Goal: Transaction & Acquisition: Purchase product/service

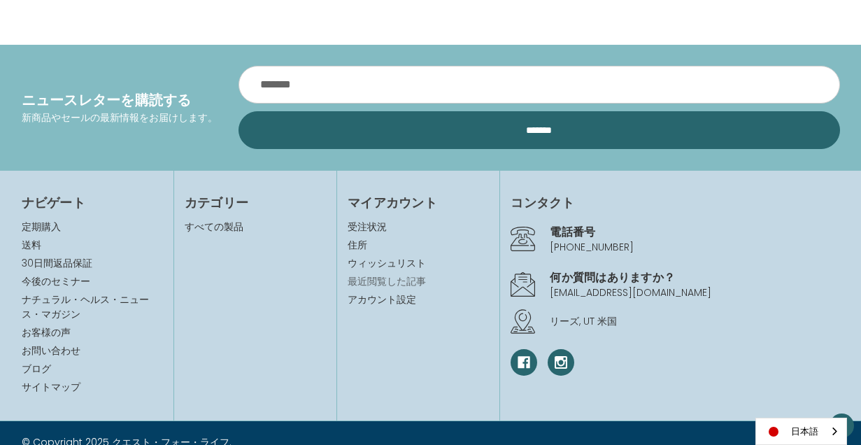
scroll to position [1567, 0]
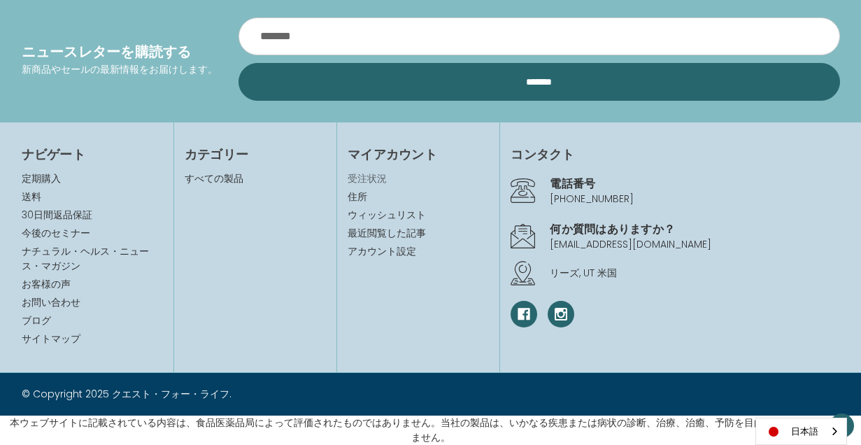
click at [371, 182] on link "受注状況" at bounding box center [417, 178] width 141 height 15
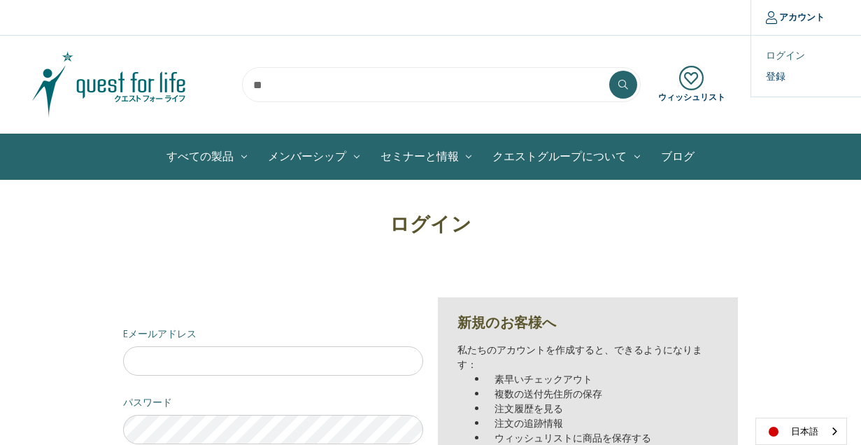
click at [777, 58] on link "ログイン" at bounding box center [820, 55] width 138 height 20
click at [327, 358] on input "Eメールアドレス" at bounding box center [273, 360] width 300 height 29
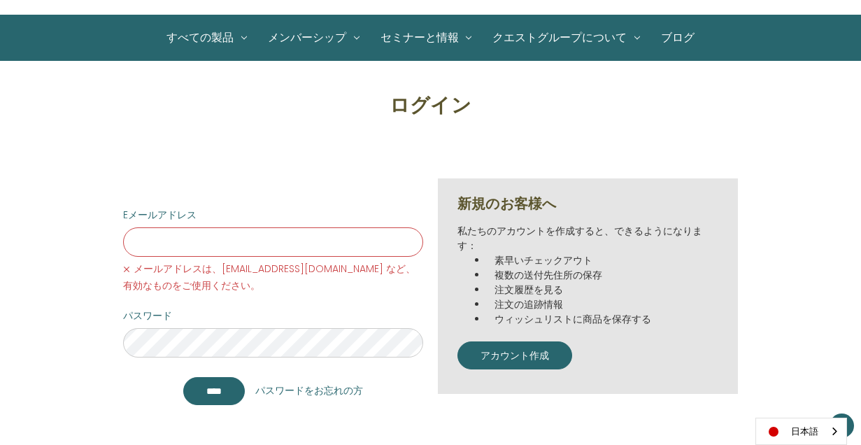
scroll to position [120, 0]
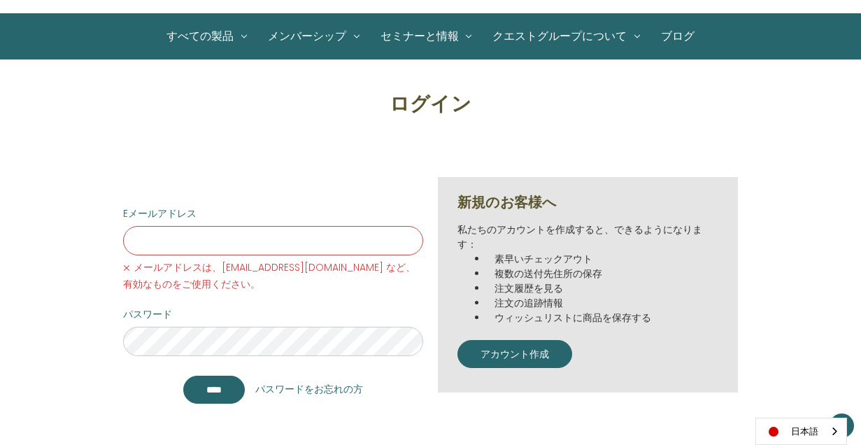
click at [307, 387] on link "パスワードをお忘れの方" at bounding box center [309, 389] width 108 height 15
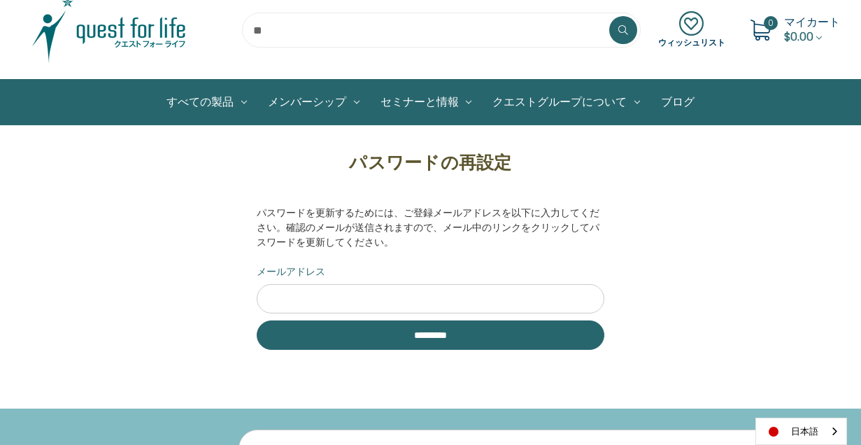
scroll to position [60, 0]
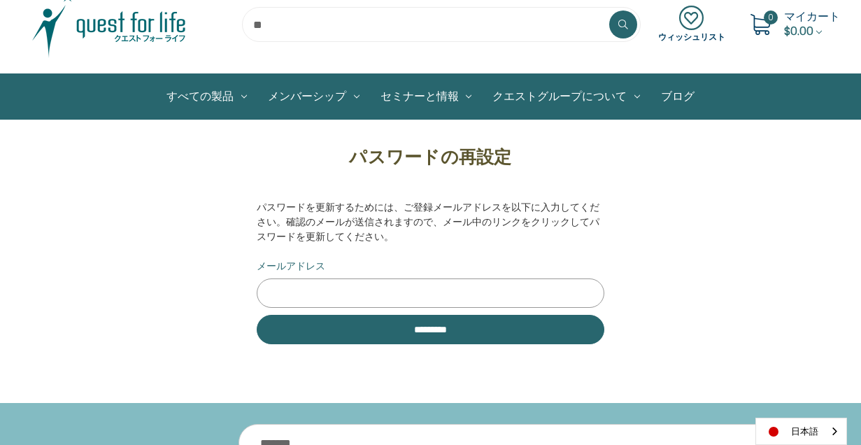
click at [344, 296] on input "メールアドレス" at bounding box center [431, 292] width 348 height 29
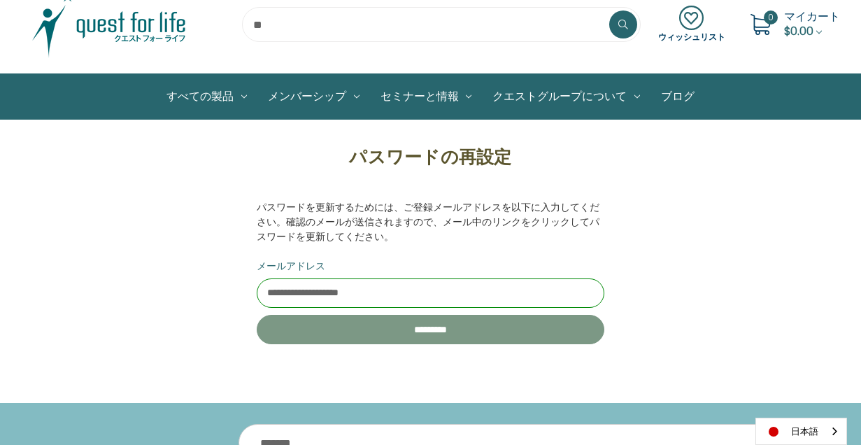
type input "**********"
click at [375, 329] on input "**********" at bounding box center [431, 329] width 348 height 29
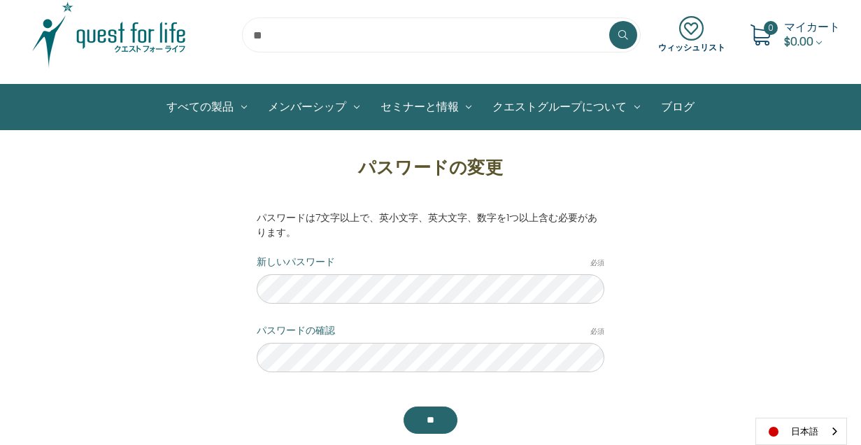
scroll to position [60, 0]
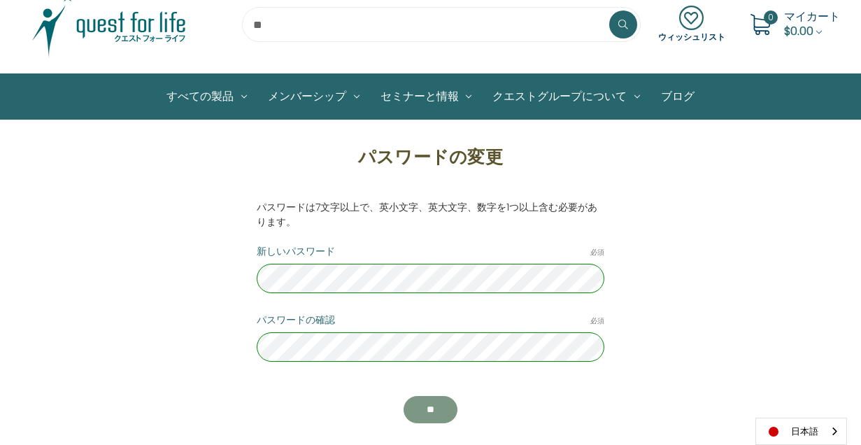
click at [437, 414] on input "********" at bounding box center [430, 410] width 54 height 28
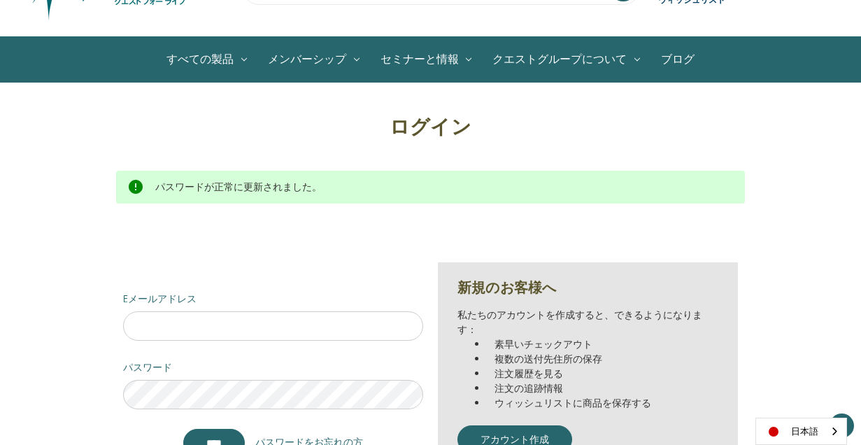
scroll to position [98, 0]
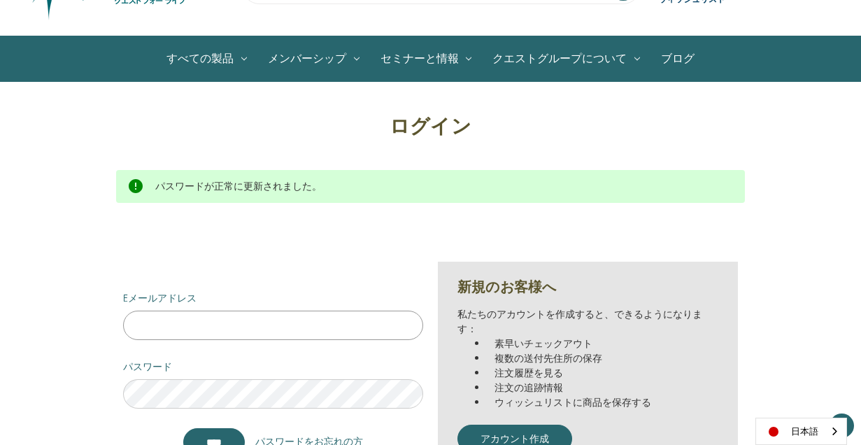
click at [200, 329] on input "Eメールアドレス" at bounding box center [273, 324] width 300 height 29
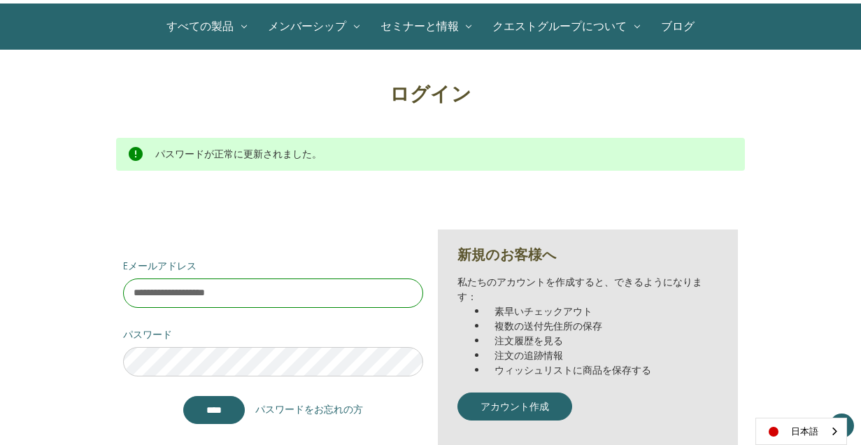
scroll to position [131, 0]
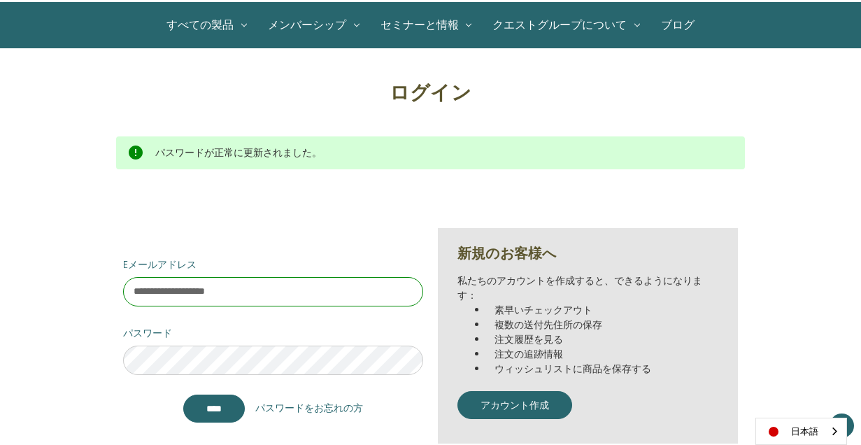
type input "**********"
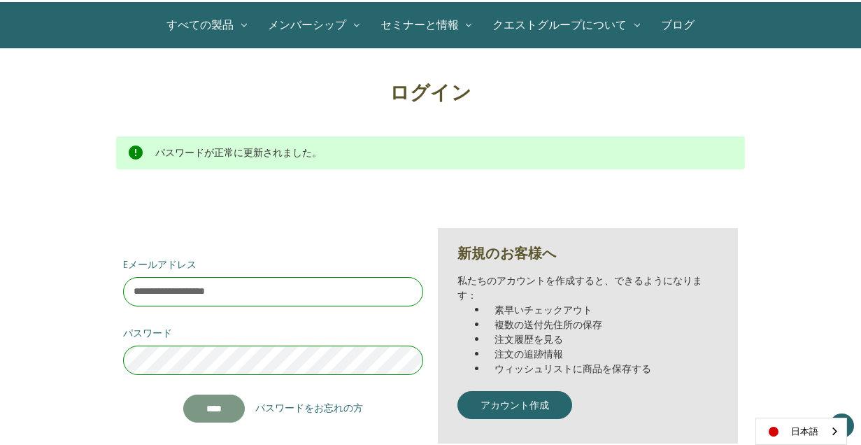
click at [196, 399] on input "*******" at bounding box center [214, 408] width 62 height 28
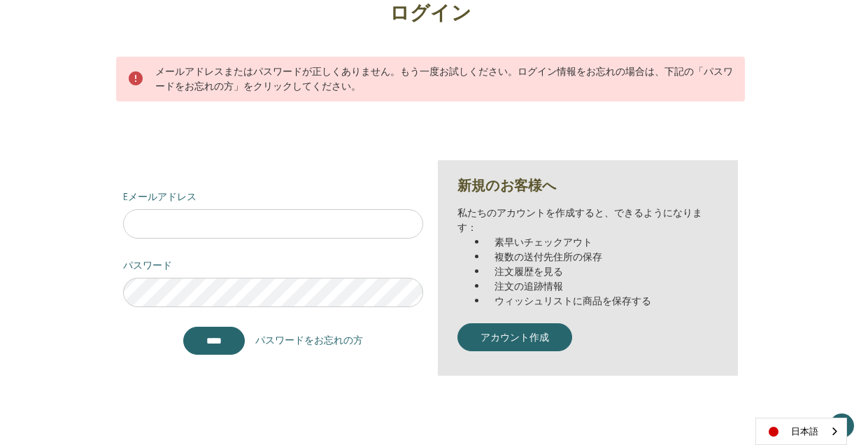
scroll to position [229, 0]
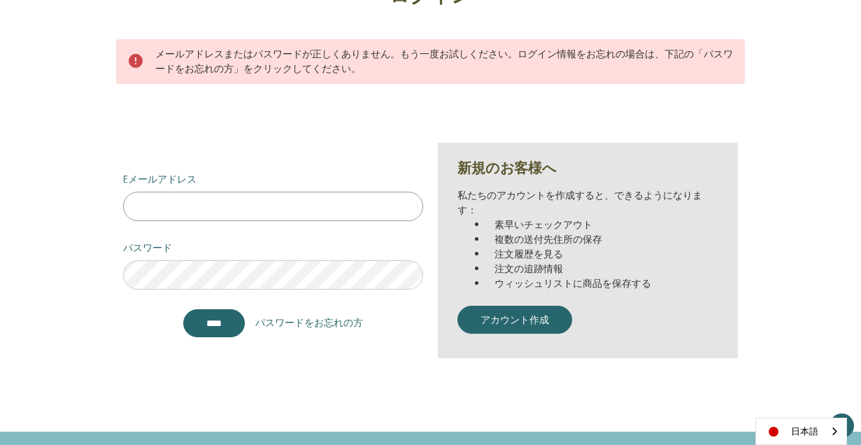
click at [256, 204] on input "Eメールアドレス" at bounding box center [273, 206] width 300 height 29
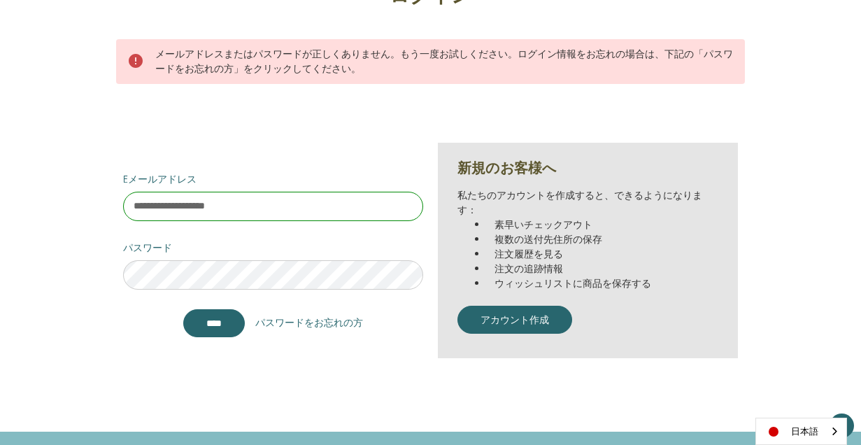
type input "**********"
click at [183, 309] on input "*******" at bounding box center [214, 323] width 62 height 28
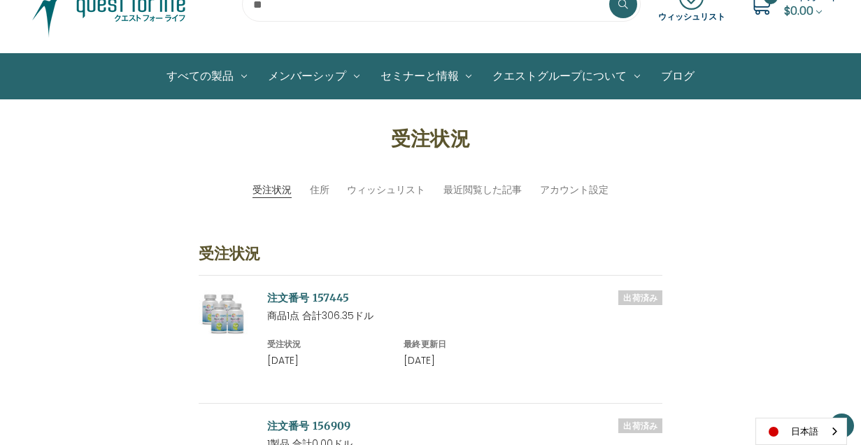
scroll to position [81, 0]
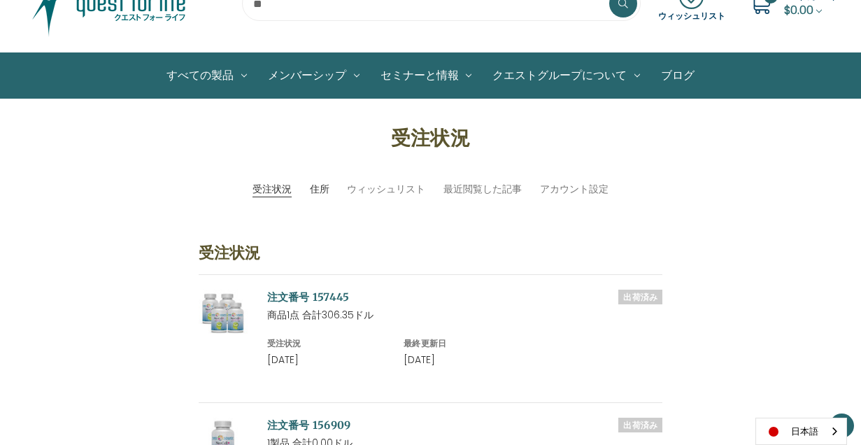
click at [326, 194] on link "住所" at bounding box center [320, 189] width 20 height 15
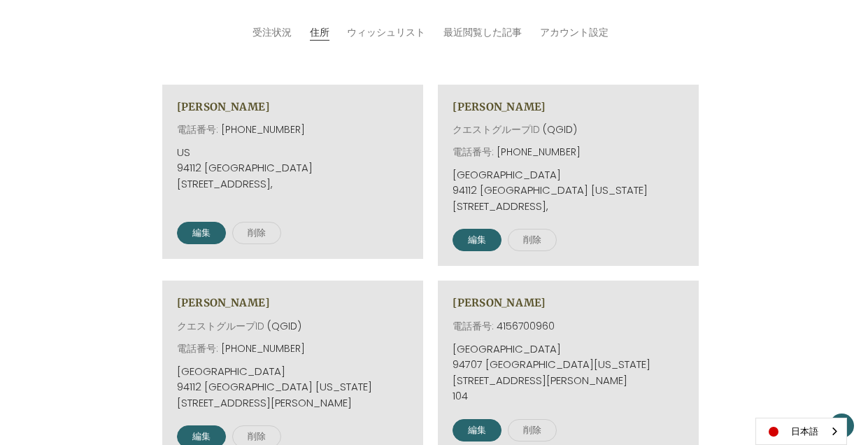
scroll to position [238, 0]
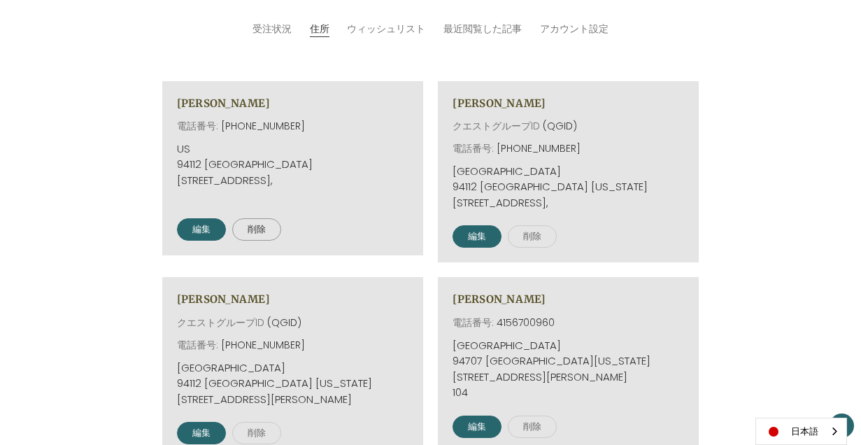
click at [256, 233] on button "削除" at bounding box center [256, 229] width 49 height 22
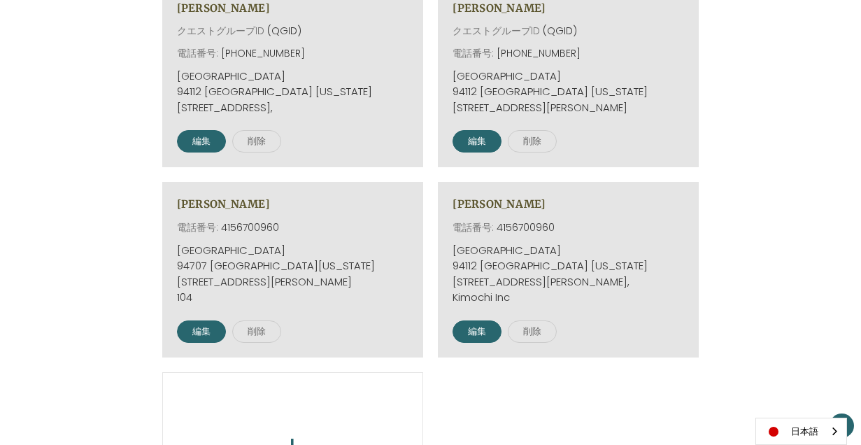
scroll to position [336, 0]
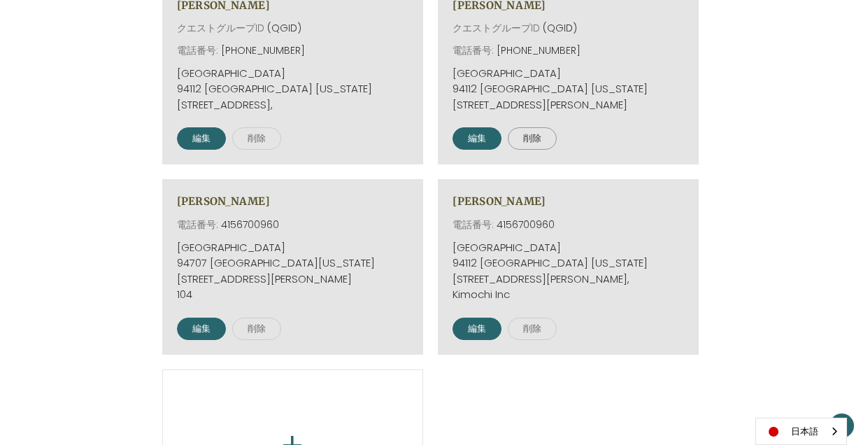
click at [540, 143] on button "削除" at bounding box center [532, 138] width 49 height 22
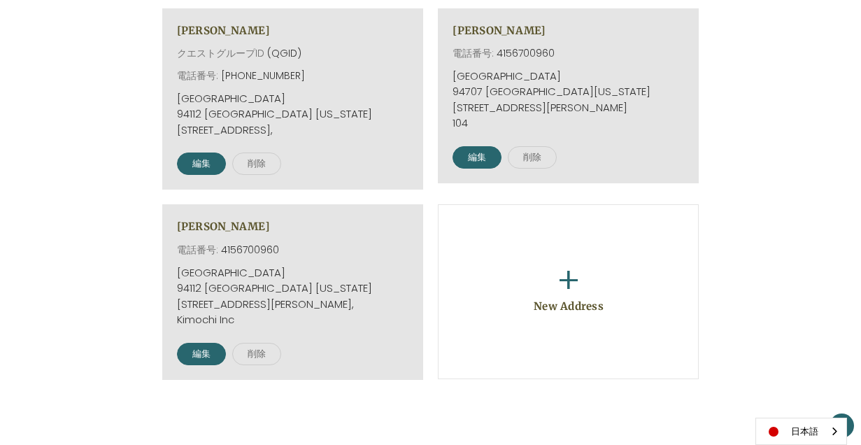
scroll to position [310, 0]
click at [264, 165] on button "削除" at bounding box center [256, 165] width 49 height 22
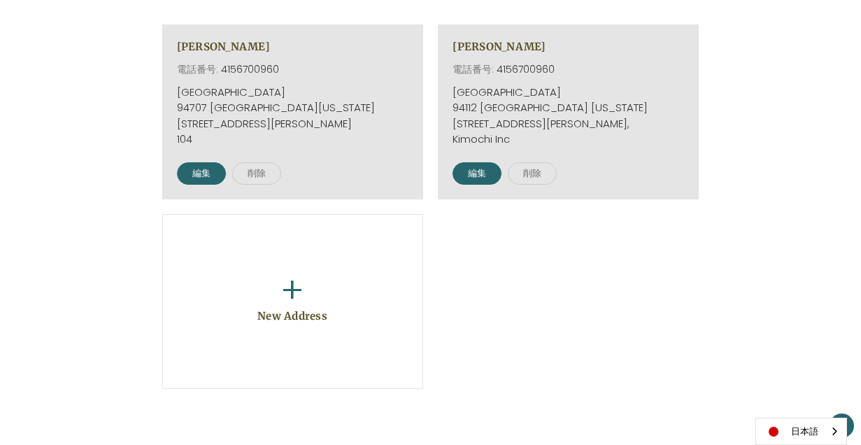
scroll to position [293, 0]
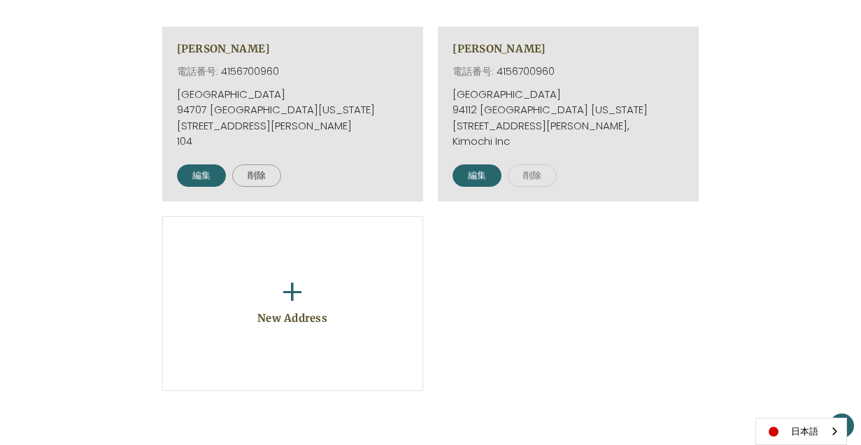
click at [260, 181] on button "削除" at bounding box center [256, 175] width 49 height 22
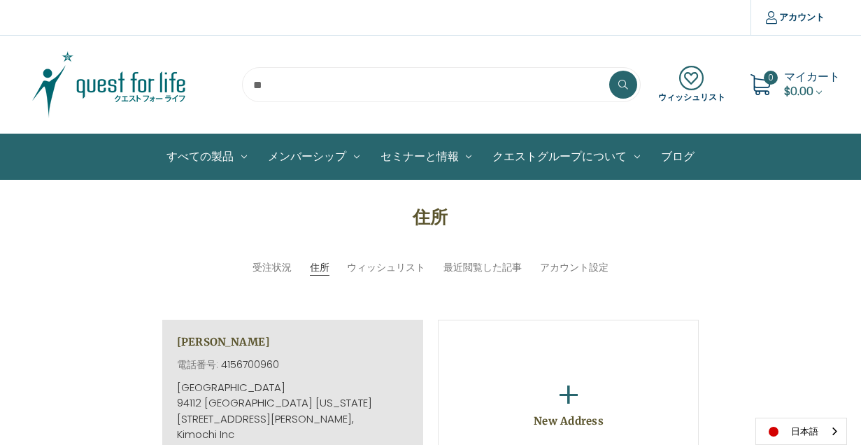
click at [805, 90] on span "$0.00" at bounding box center [798, 91] width 29 height 16
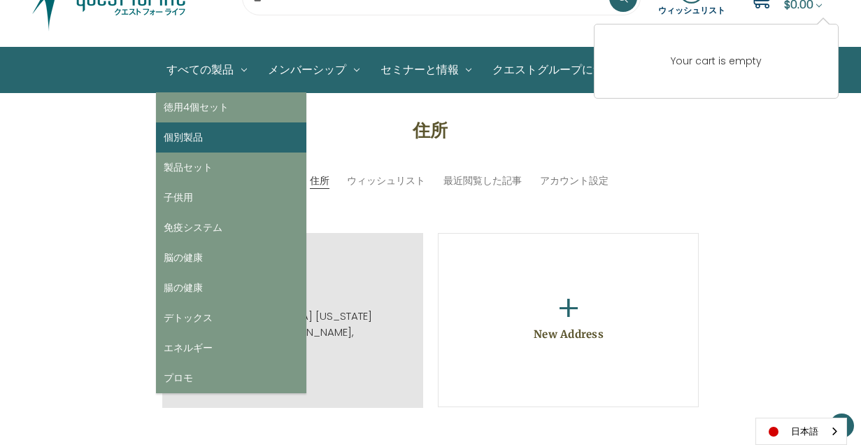
scroll to position [86, 0]
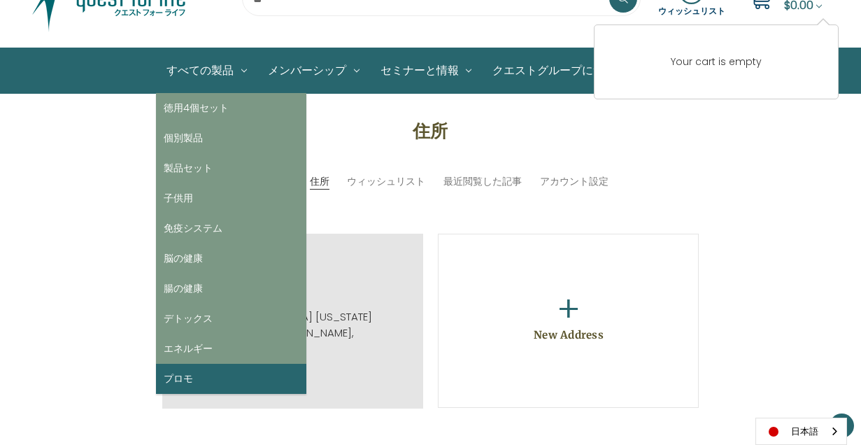
click at [181, 381] on link "プロモ" at bounding box center [231, 379] width 150 height 30
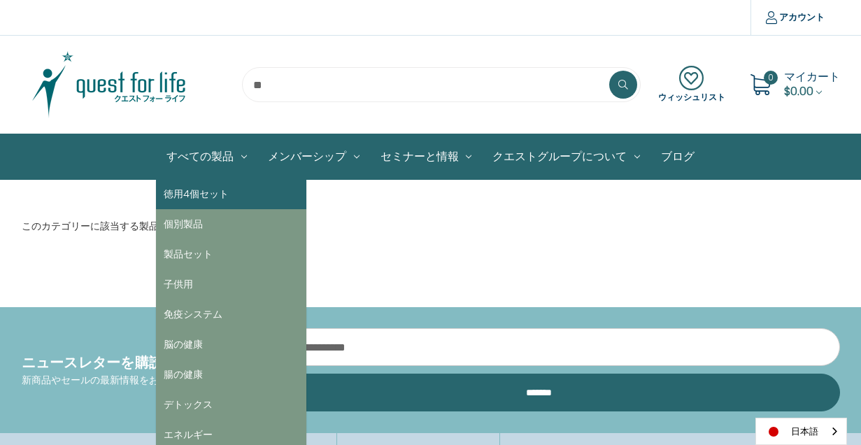
click at [196, 198] on link "徳用4個セット" at bounding box center [231, 194] width 150 height 30
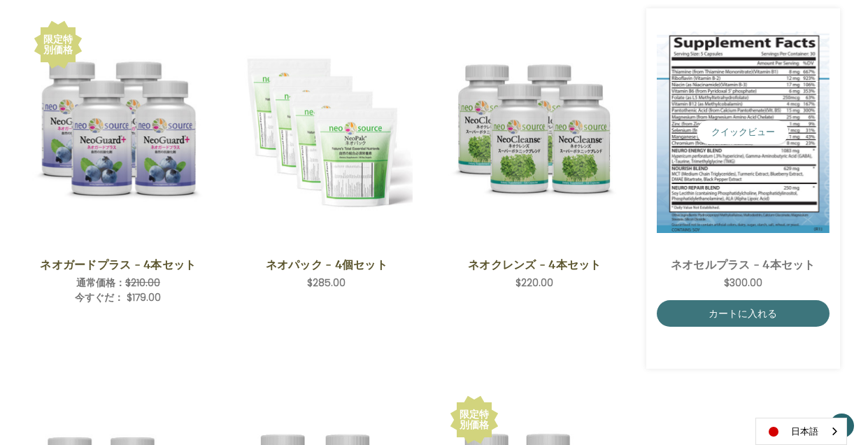
scroll to position [273, 0]
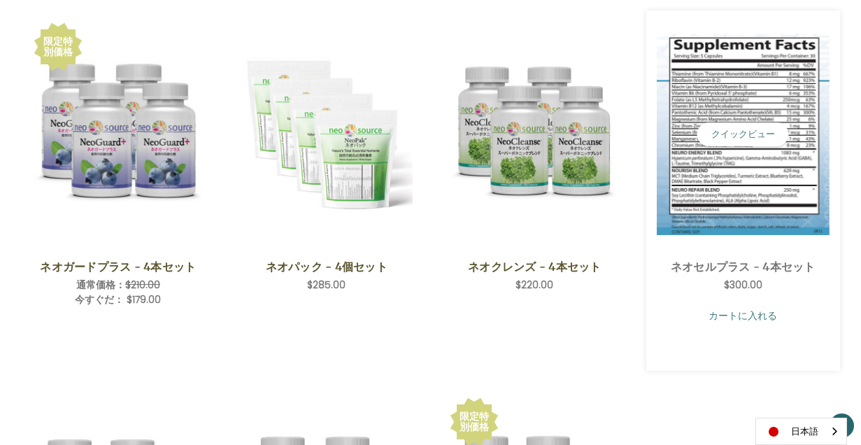
click at [733, 315] on link "カートに入れる" at bounding box center [742, 315] width 173 height 27
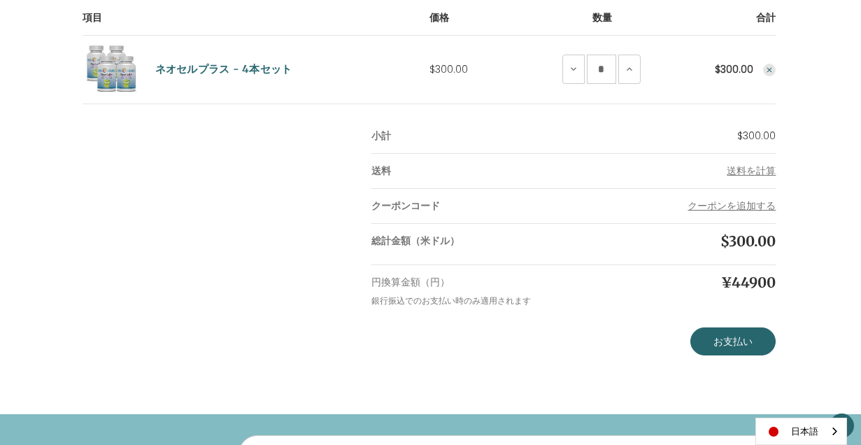
scroll to position [268, 0]
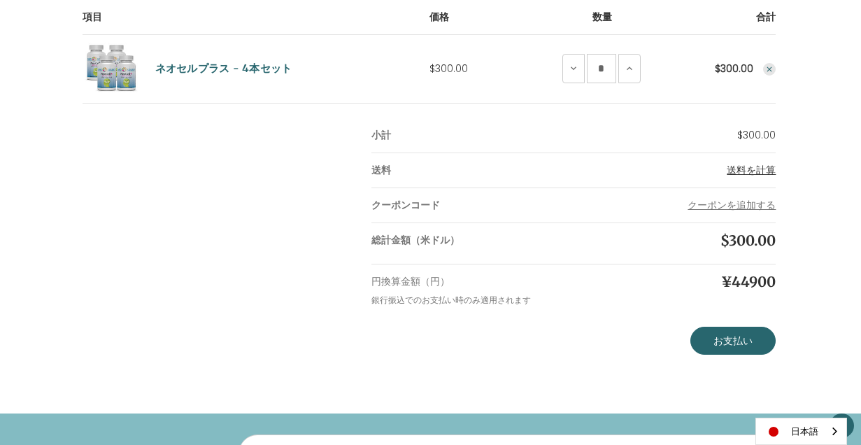
click at [759, 171] on span "送料を計算" at bounding box center [750, 170] width 49 height 14
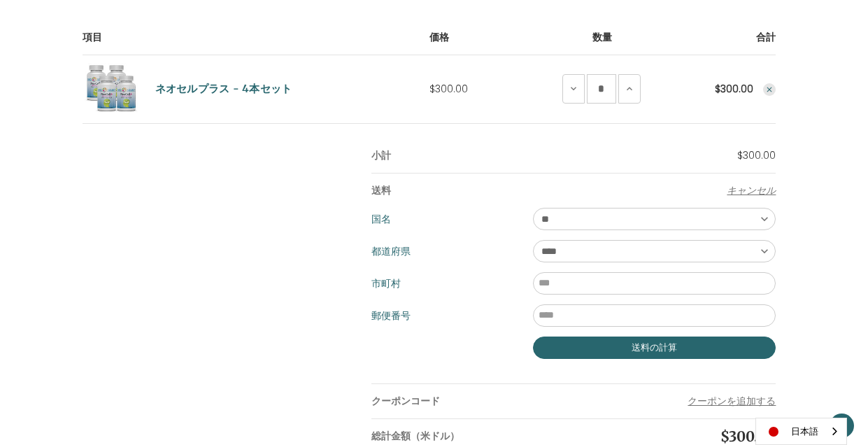
scroll to position [248, 0]
click at [768, 245] on select "**********" at bounding box center [654, 250] width 243 height 22
select select "**"
click at [533, 239] on select "**********" at bounding box center [654, 250] width 243 height 22
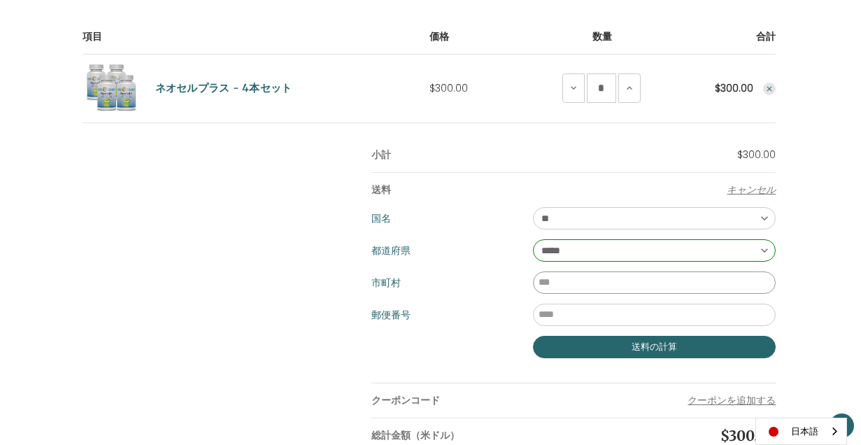
click at [632, 280] on input "市町村" at bounding box center [654, 282] width 243 height 22
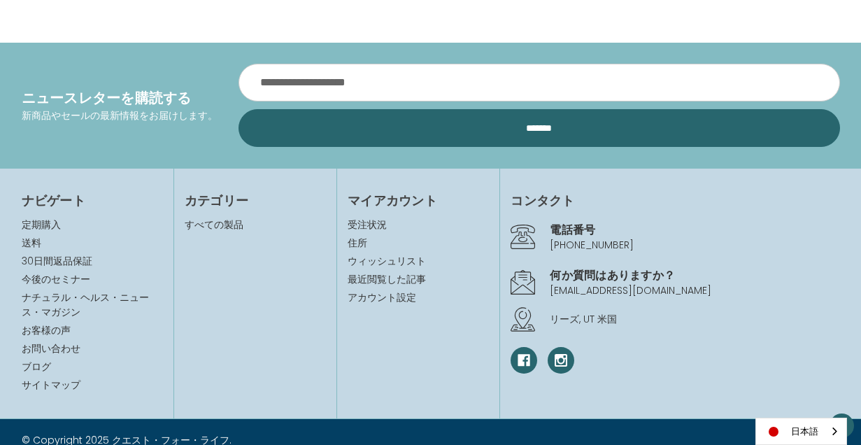
scroll to position [860, 0]
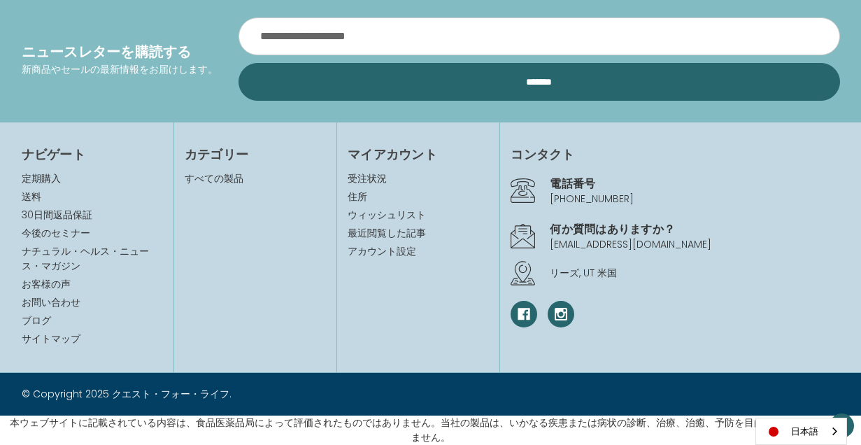
click at [833, 429] on div "日本語" at bounding box center [801, 430] width 92 height 27
click at [817, 398] on link "English" at bounding box center [794, 404] width 77 height 26
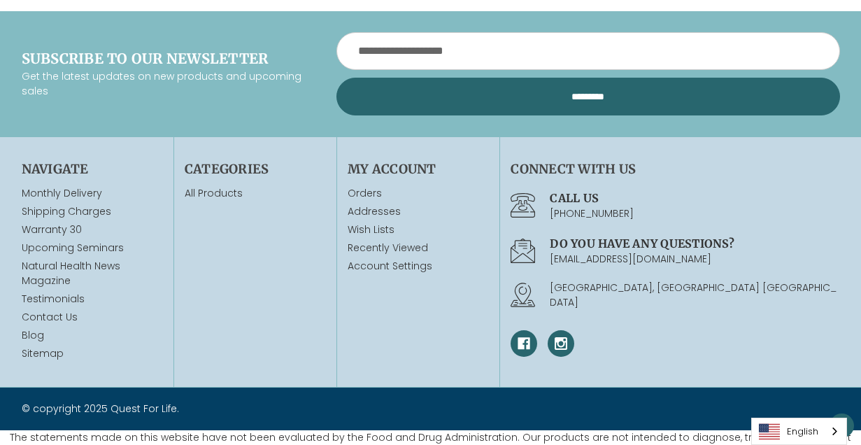
scroll to position [875, 0]
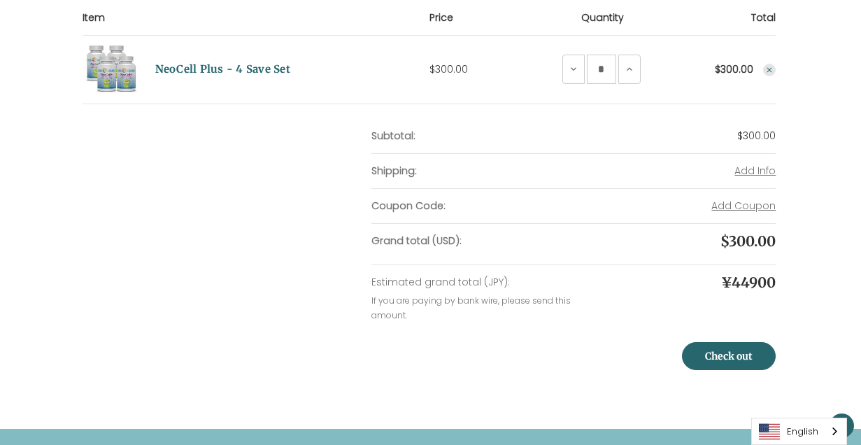
scroll to position [273, 0]
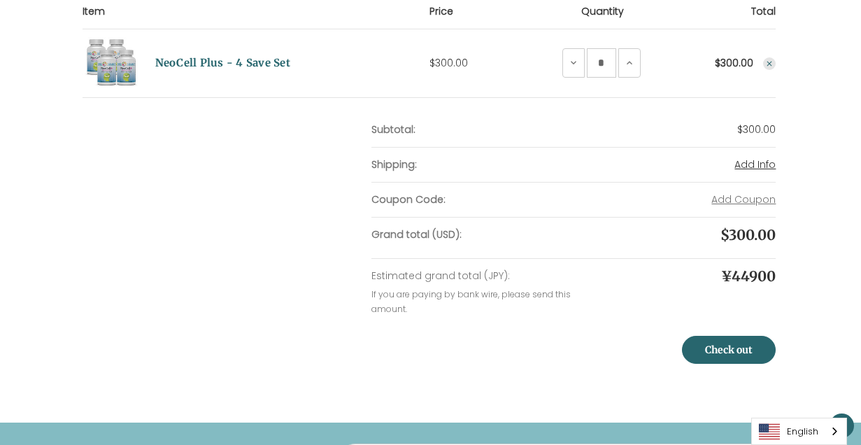
click at [763, 167] on span "Add Info" at bounding box center [754, 164] width 41 height 14
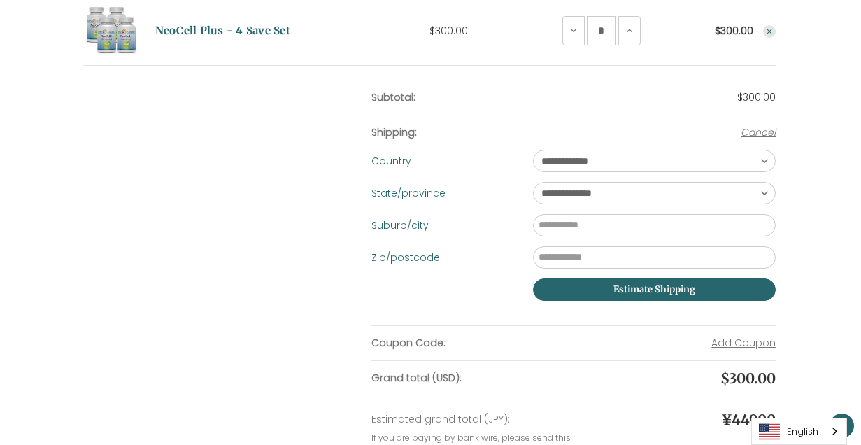
scroll to position [312, 0]
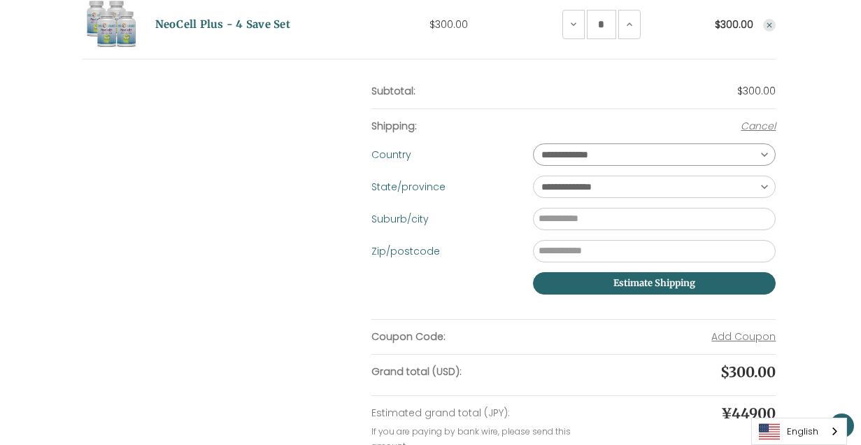
click at [766, 156] on select "**********" at bounding box center [654, 154] width 243 height 22
click at [762, 187] on select "**********" at bounding box center [654, 186] width 243 height 22
select select "**"
click at [533, 175] on select "**********" at bounding box center [654, 186] width 243 height 22
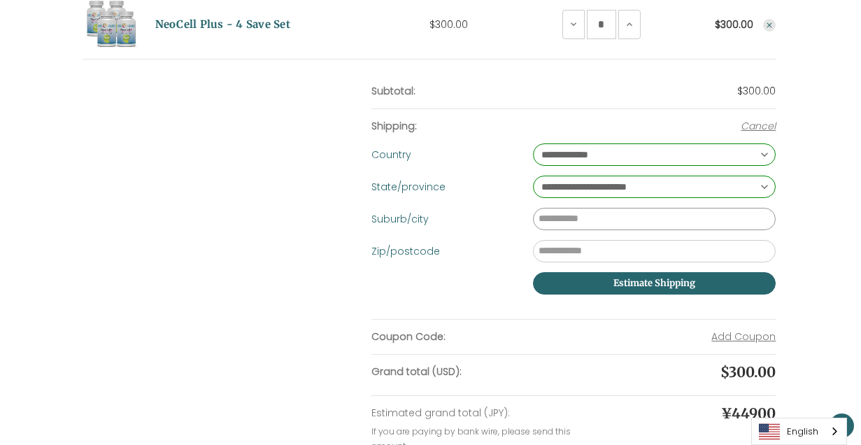
click at [658, 225] on input "Suburb/city" at bounding box center [654, 219] width 243 height 22
type input "**********"
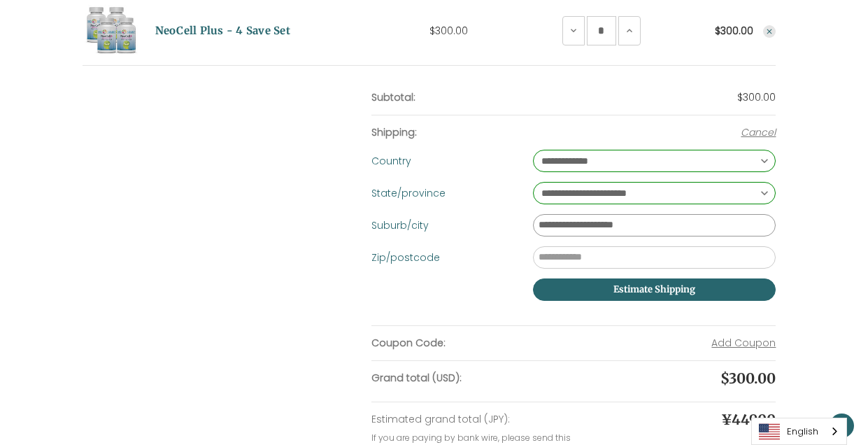
scroll to position [304, 0]
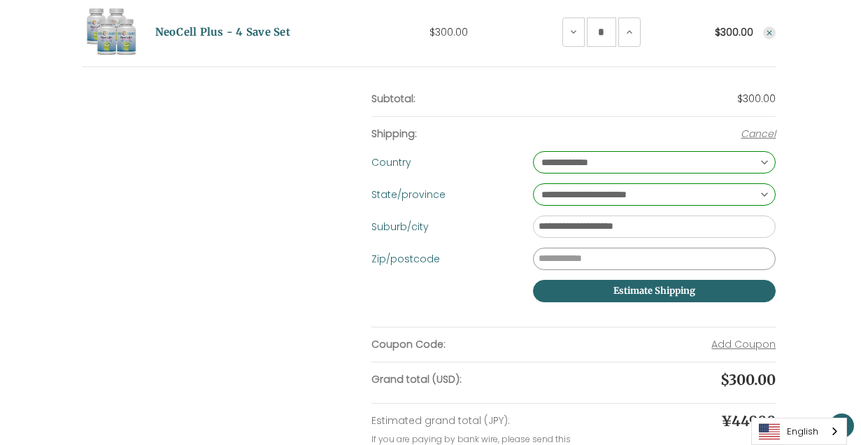
click at [581, 258] on input "Zip/postcode" at bounding box center [654, 258] width 243 height 22
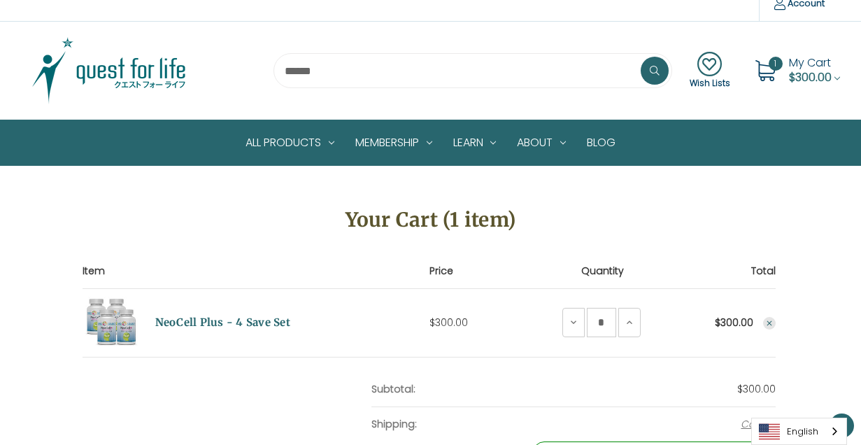
scroll to position [0, 0]
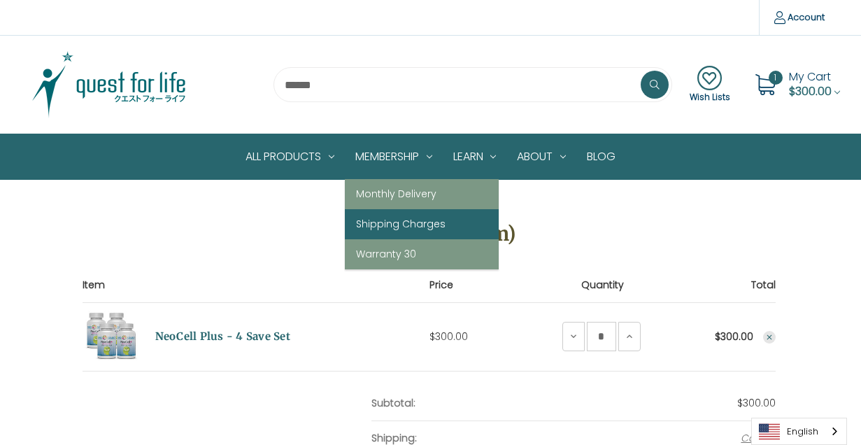
click at [370, 223] on link "Shipping Charges" at bounding box center [422, 224] width 154 height 30
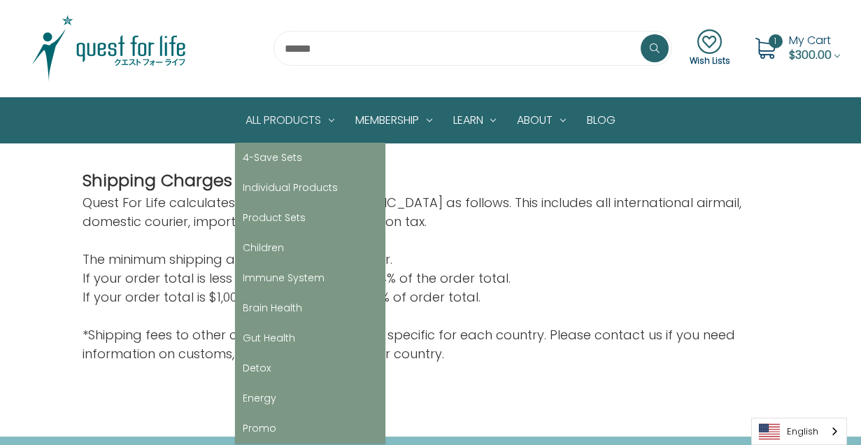
scroll to position [50, 0]
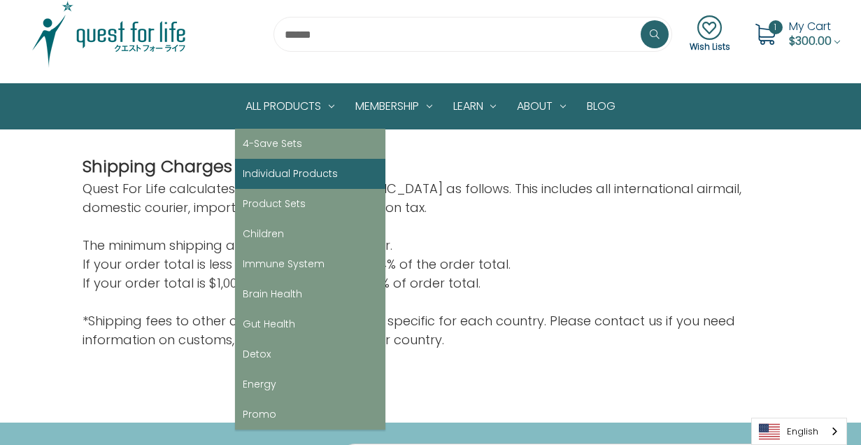
click at [285, 176] on link "Individual Products" at bounding box center [310, 174] width 150 height 30
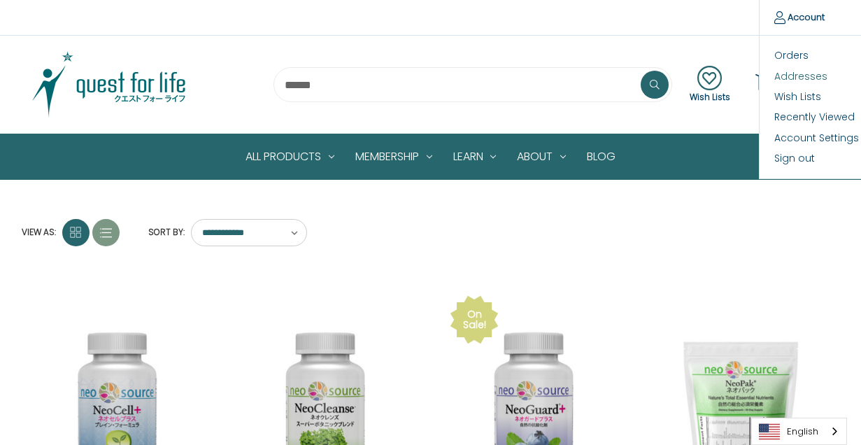
click at [778, 73] on link "Addresses" at bounding box center [828, 76] width 138 height 20
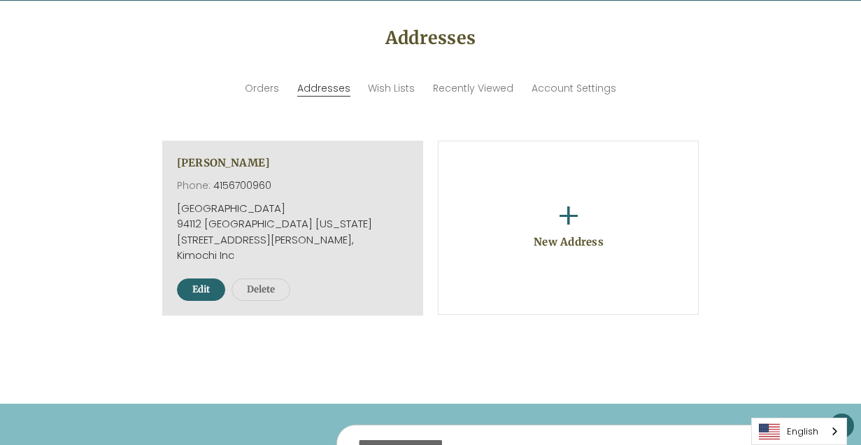
scroll to position [185, 0]
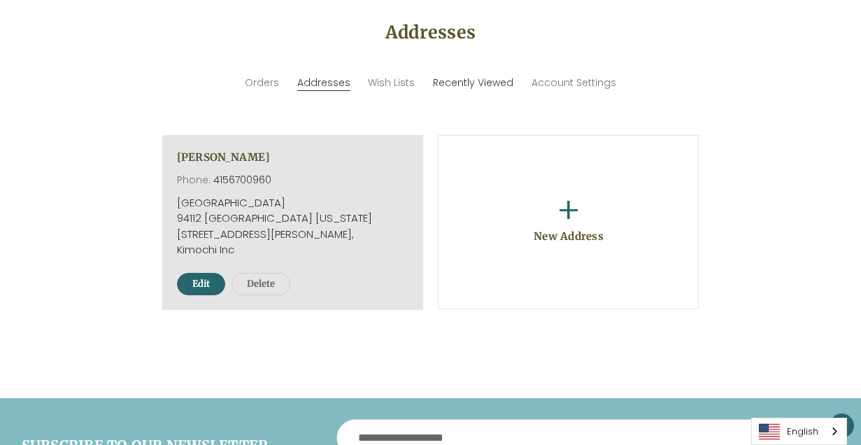
click at [482, 80] on link "Recently Viewed" at bounding box center [473, 83] width 80 height 15
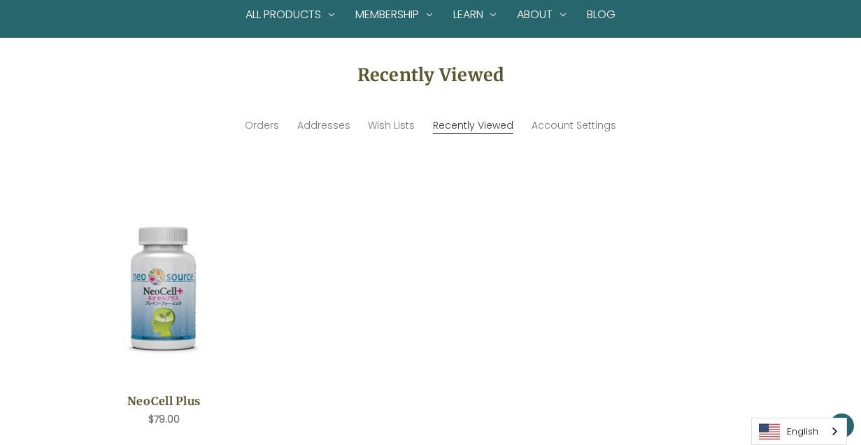
scroll to position [154, 0]
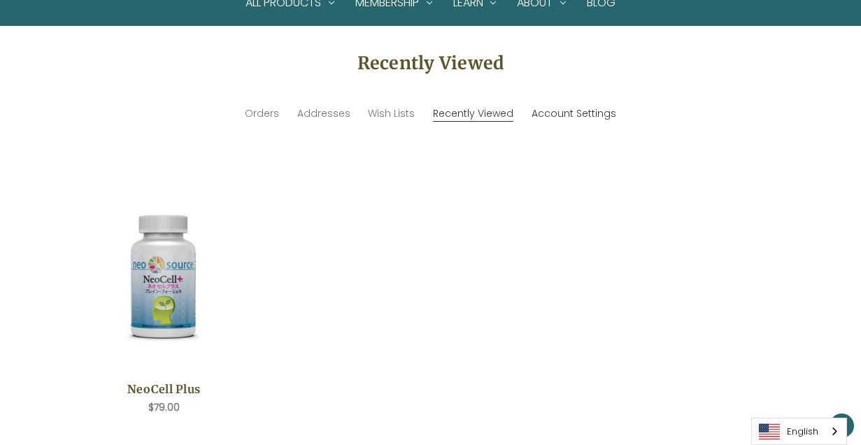
click at [564, 113] on link "Account Settings" at bounding box center [573, 113] width 85 height 15
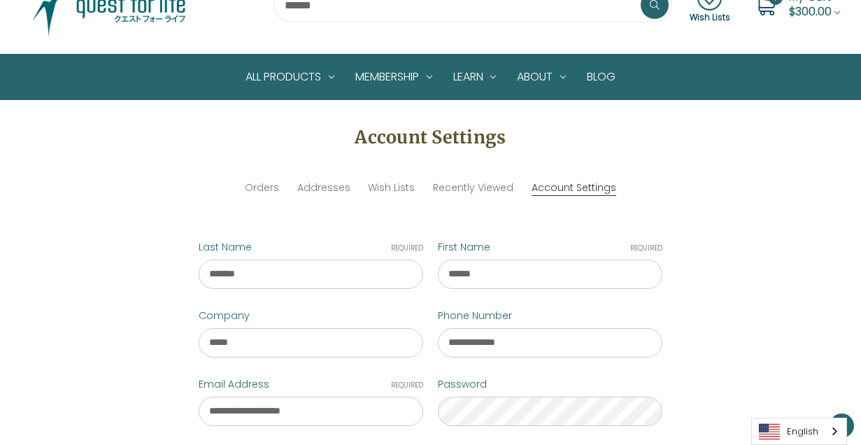
scroll to position [76, 0]
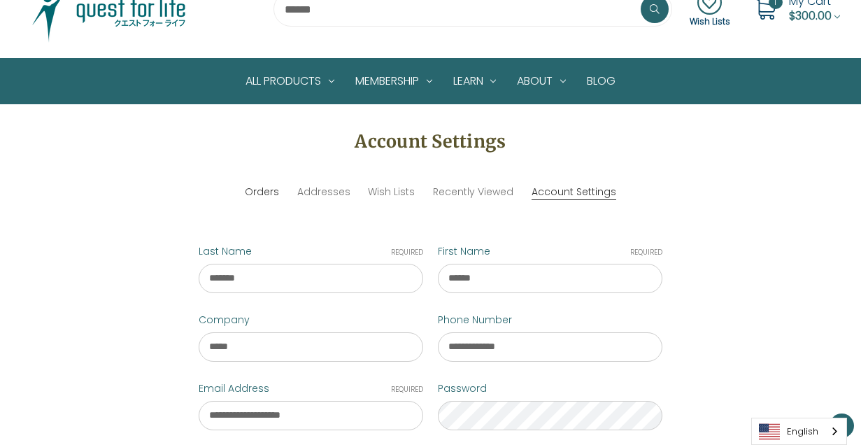
click at [263, 190] on link "Orders" at bounding box center [262, 192] width 34 height 15
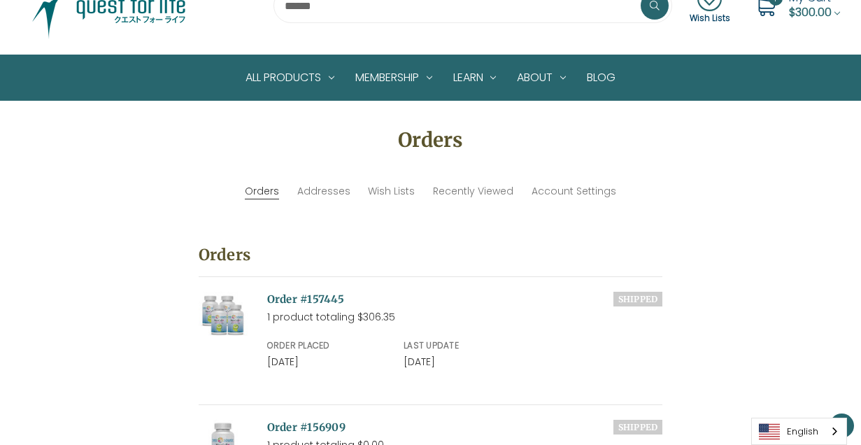
scroll to position [80, 0]
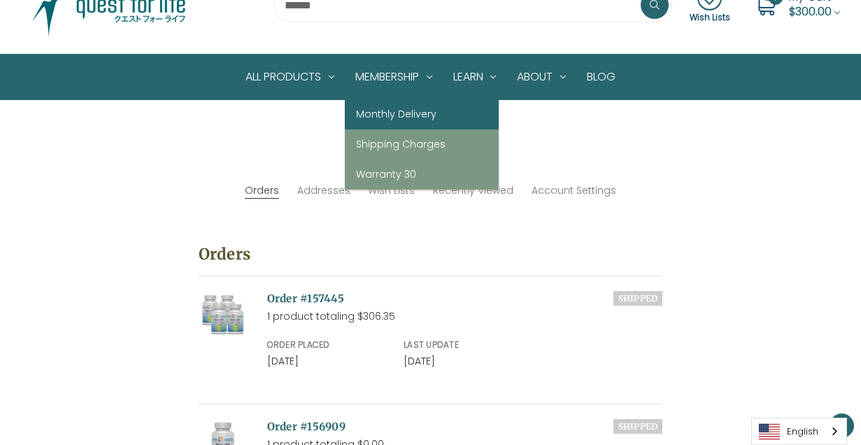
click at [396, 112] on link "Monthly Delivery" at bounding box center [422, 114] width 154 height 30
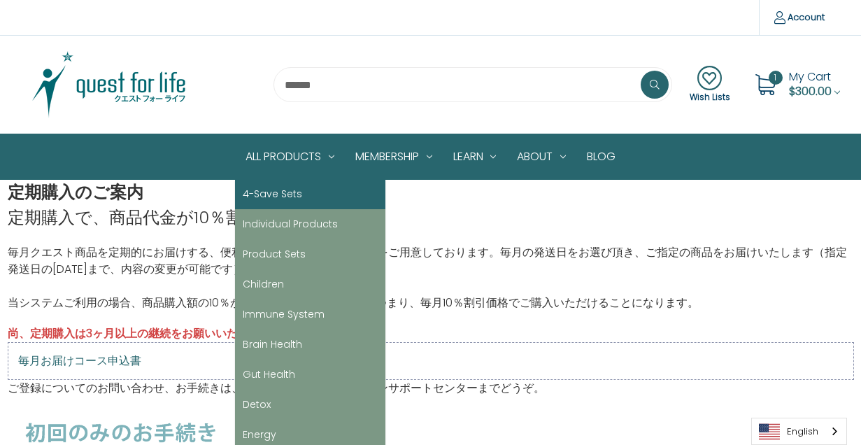
click at [278, 192] on link "4-Save Sets" at bounding box center [310, 194] width 150 height 30
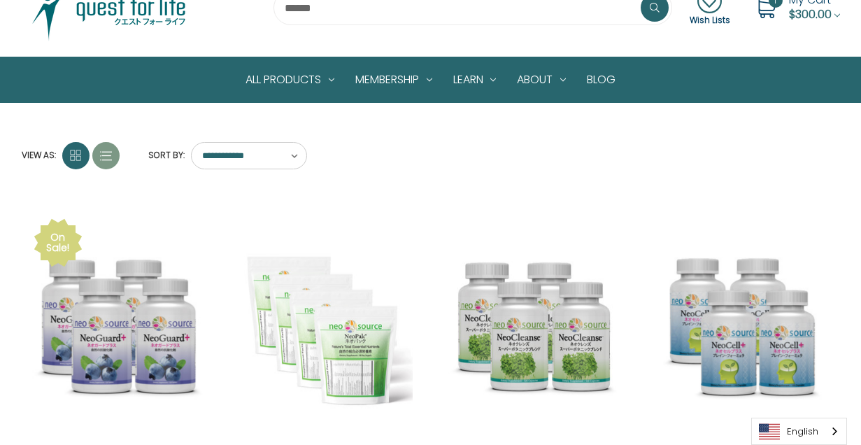
scroll to position [17, 0]
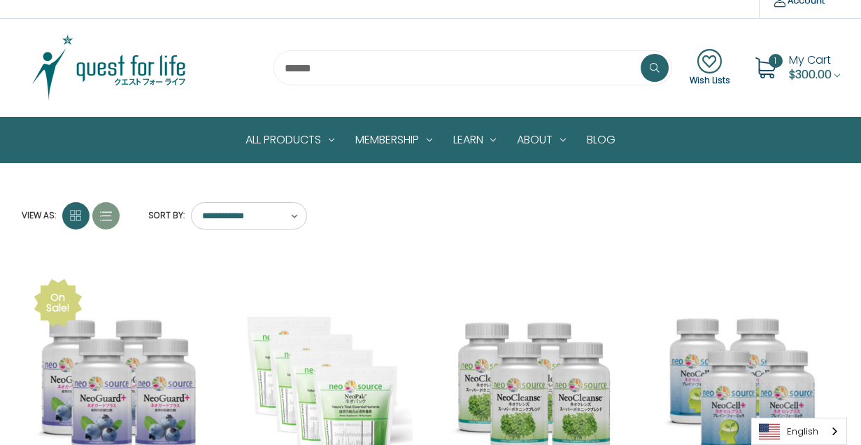
click at [790, 64] on span "My Cart" at bounding box center [810, 60] width 42 height 16
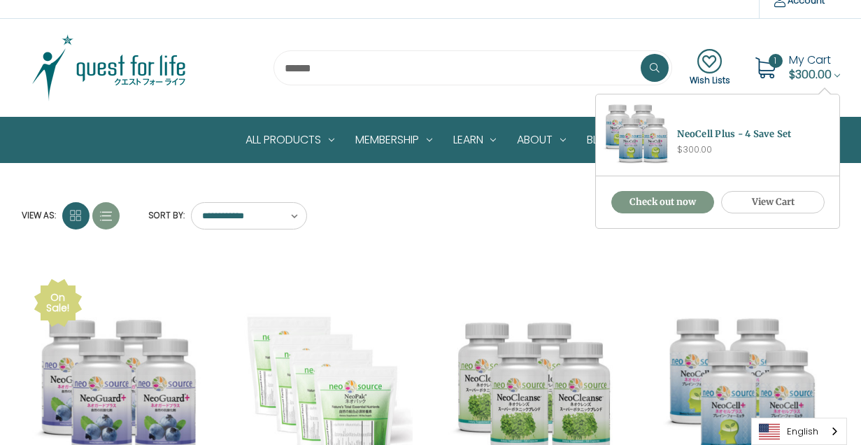
click at [680, 199] on link "Check out now" at bounding box center [662, 202] width 103 height 22
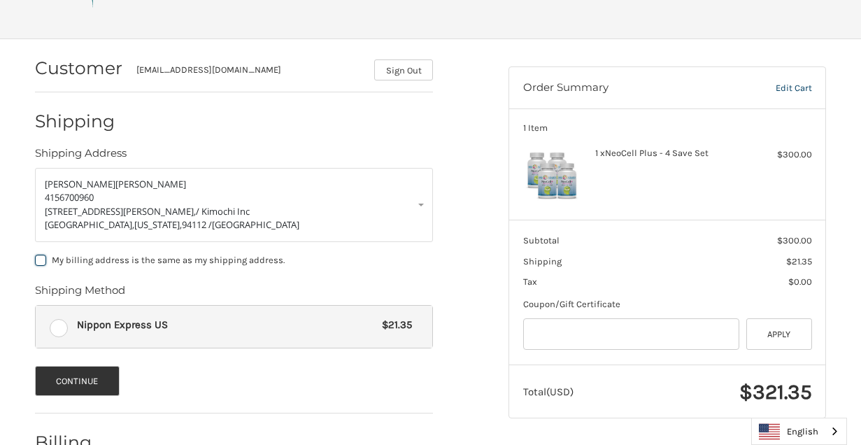
scroll to position [155, 0]
click at [799, 91] on link "Edit Cart" at bounding box center [768, 89] width 86 height 14
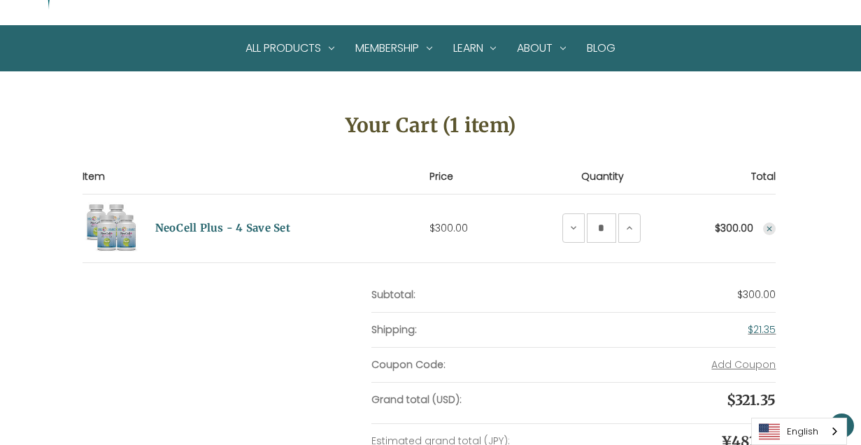
scroll to position [118, 0]
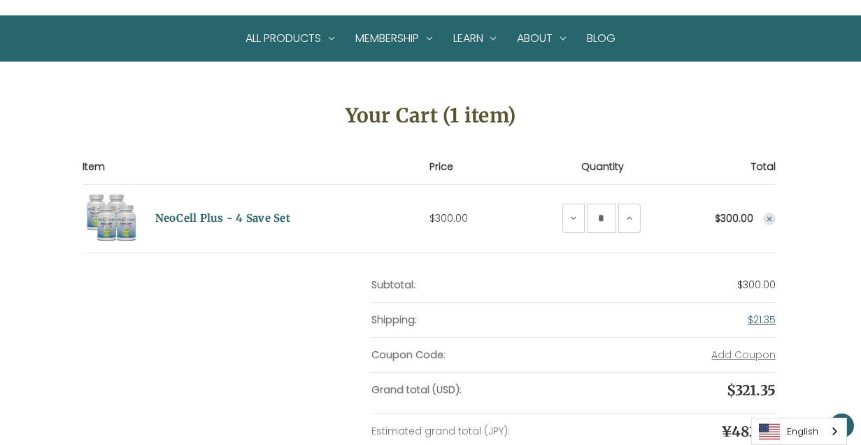
click at [769, 223] on button "Remove NeoCell Plus - 4 Save Set from cart" at bounding box center [769, 219] width 13 height 13
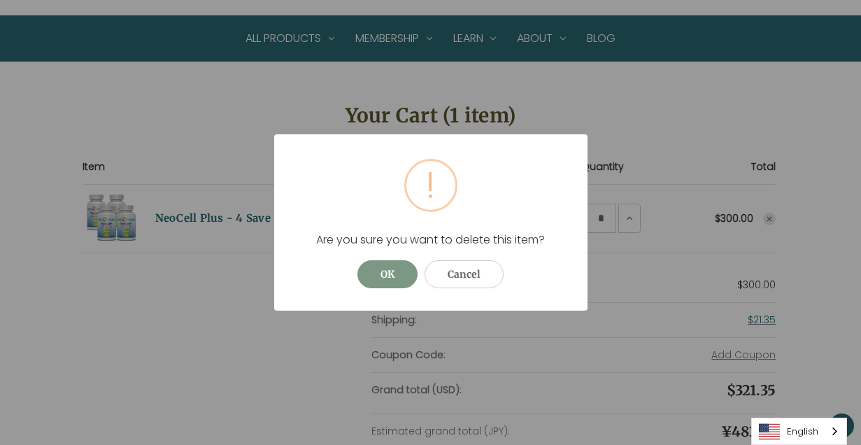
click at [383, 277] on button "OK" at bounding box center [387, 274] width 60 height 28
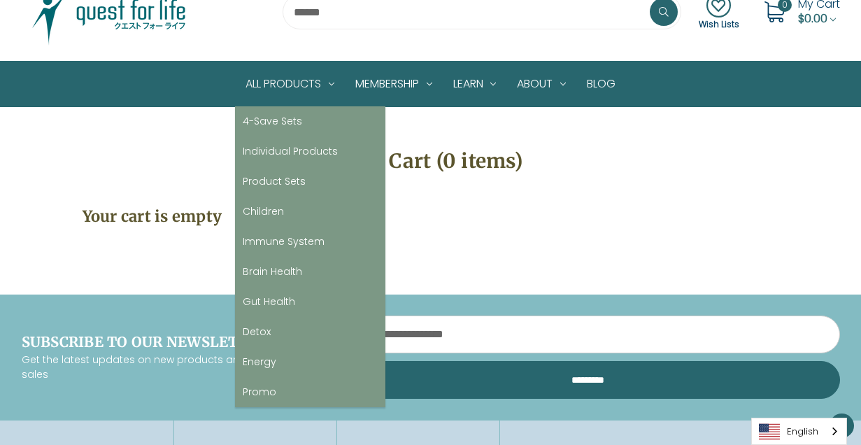
scroll to position [71, 0]
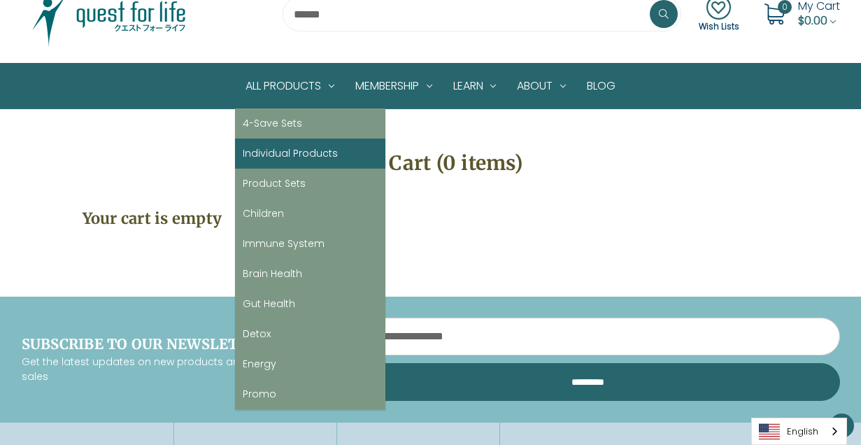
click at [263, 150] on link "Individual Products" at bounding box center [310, 153] width 150 height 30
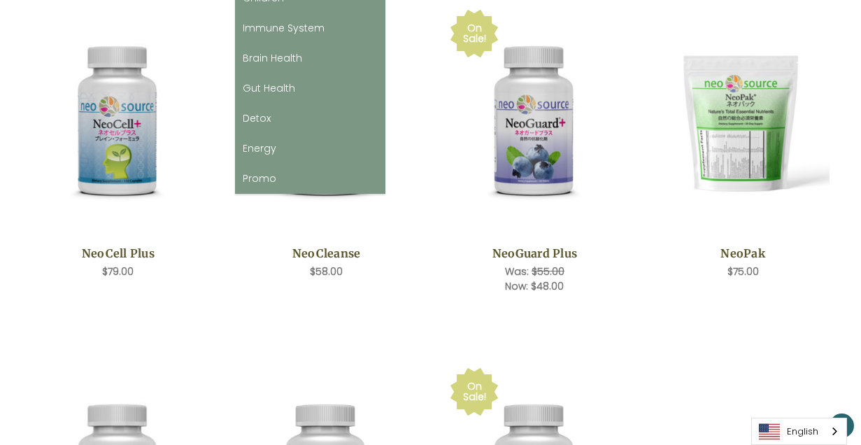
scroll to position [288, 0]
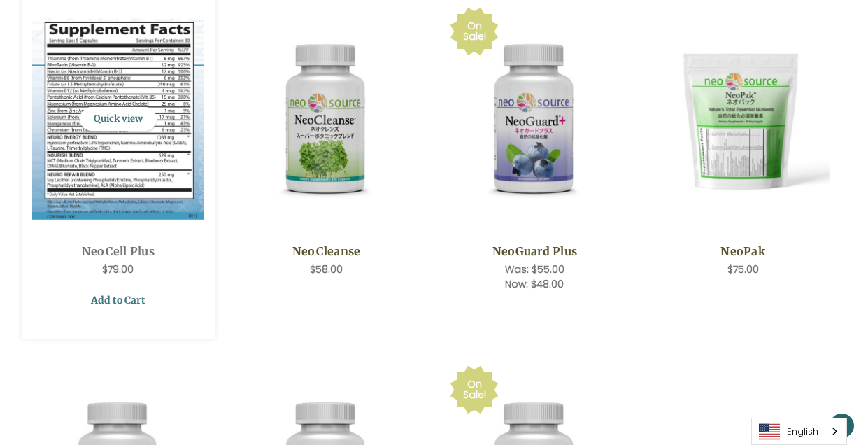
click at [124, 299] on link "Add to Cart" at bounding box center [118, 300] width 173 height 27
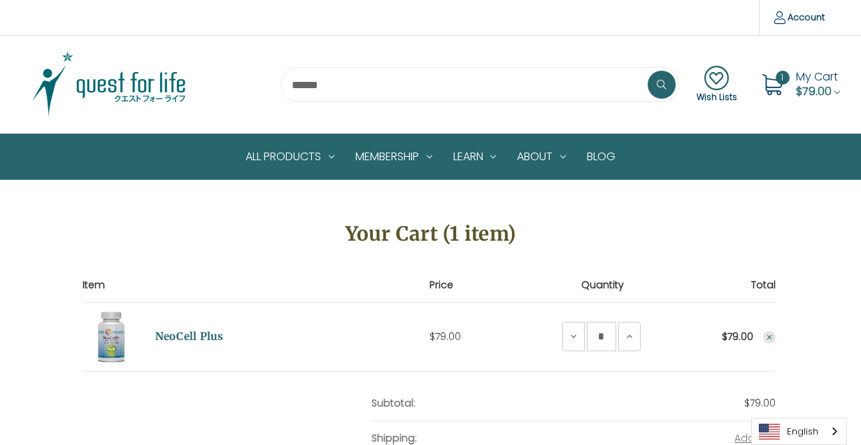
click at [805, 84] on span "$79.00" at bounding box center [814, 91] width 36 height 16
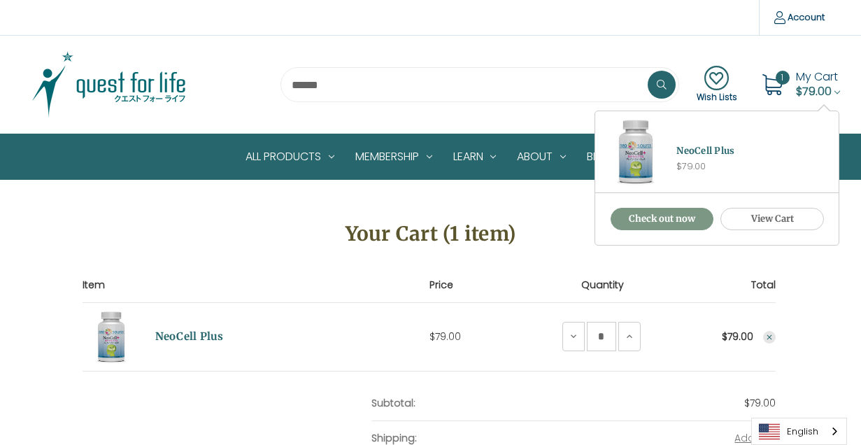
click at [668, 221] on link "Check out now" at bounding box center [661, 219] width 103 height 22
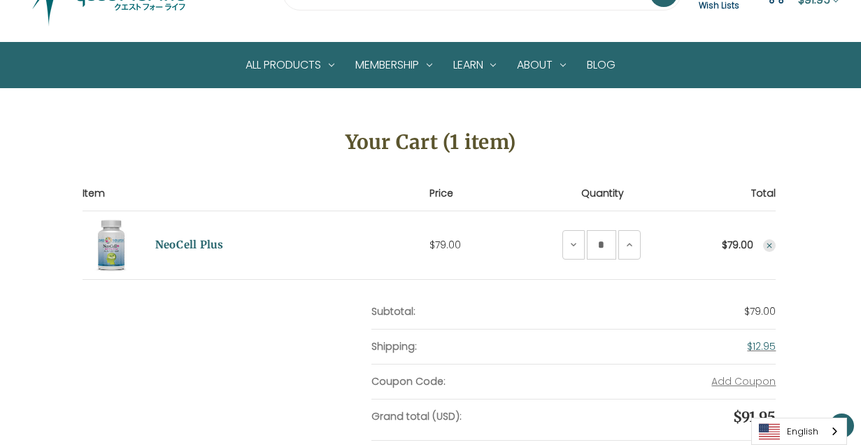
scroll to position [93, 0]
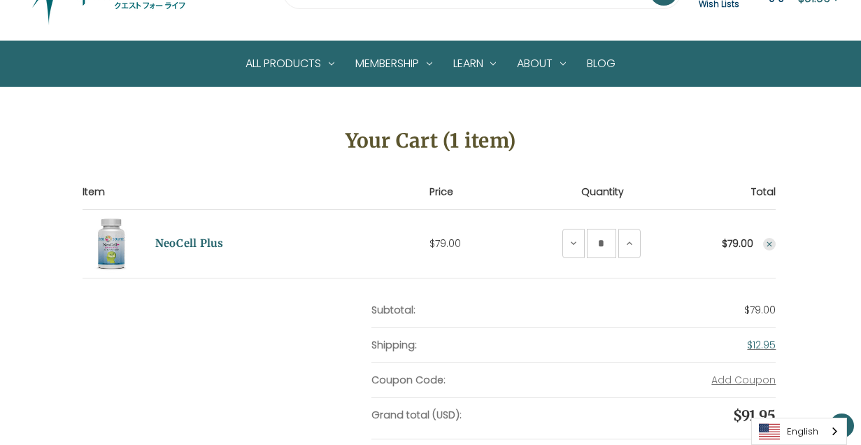
click at [770, 244] on icon "Remove NeoCell Plus from cart" at bounding box center [769, 244] width 8 height 8
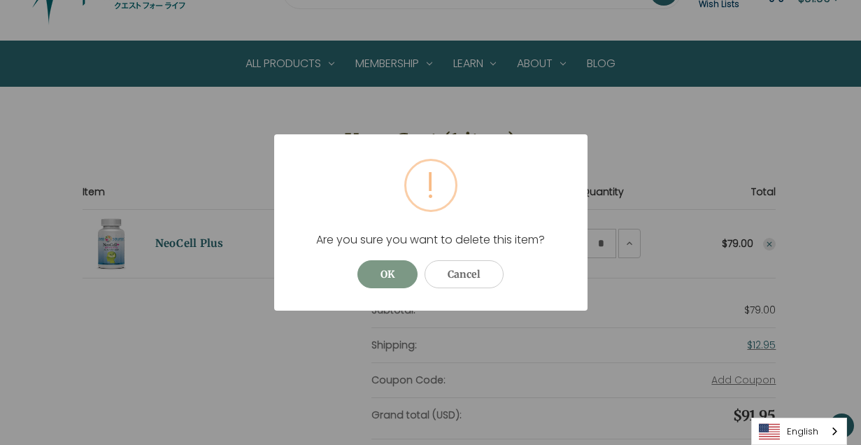
click at [388, 279] on button "OK" at bounding box center [387, 274] width 60 height 28
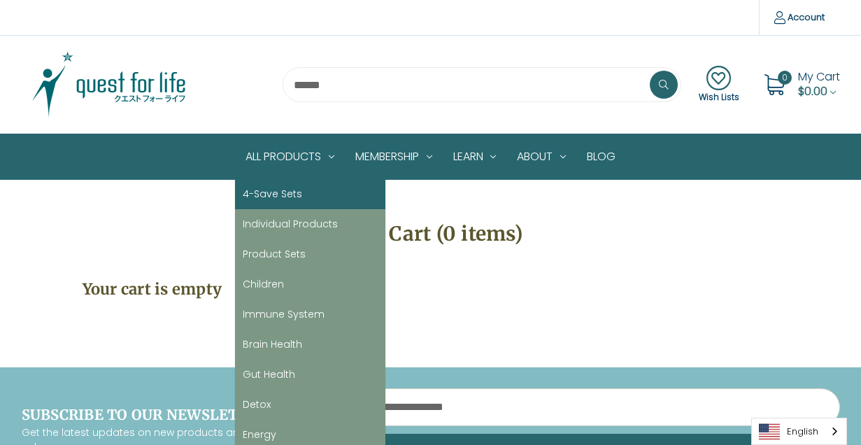
click at [268, 189] on link "4-Save Sets" at bounding box center [310, 194] width 150 height 30
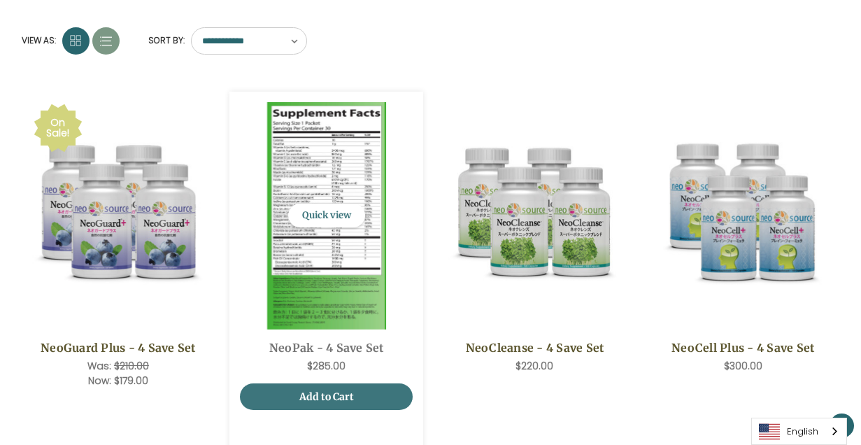
scroll to position [200, 0]
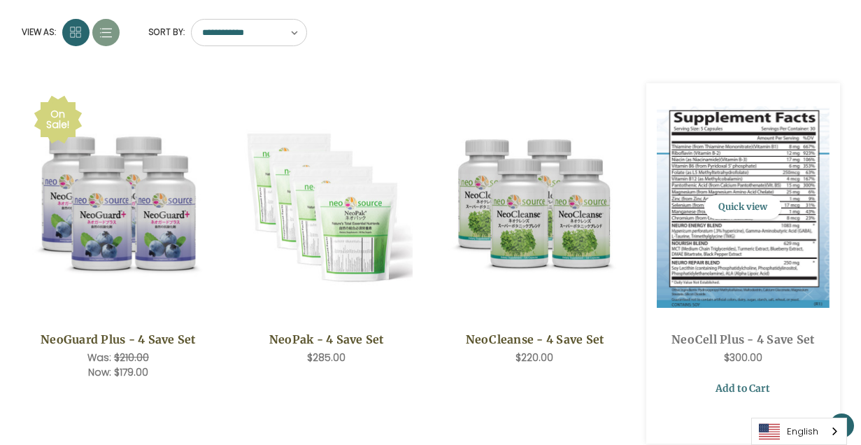
click at [738, 383] on link "Add to Cart" at bounding box center [742, 388] width 173 height 27
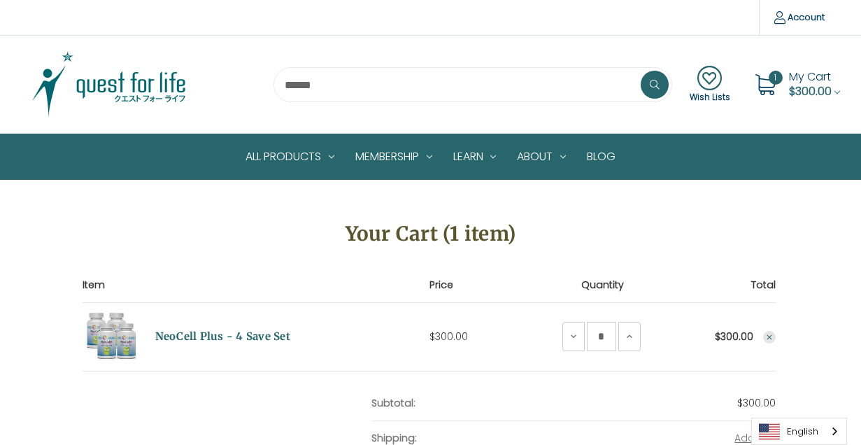
click at [791, 76] on span "My Cart" at bounding box center [810, 77] width 42 height 16
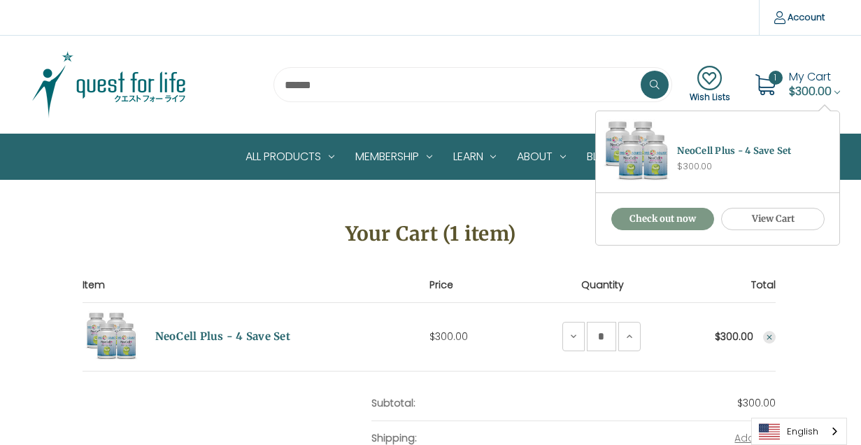
click at [642, 222] on link "Check out now" at bounding box center [662, 219] width 103 height 22
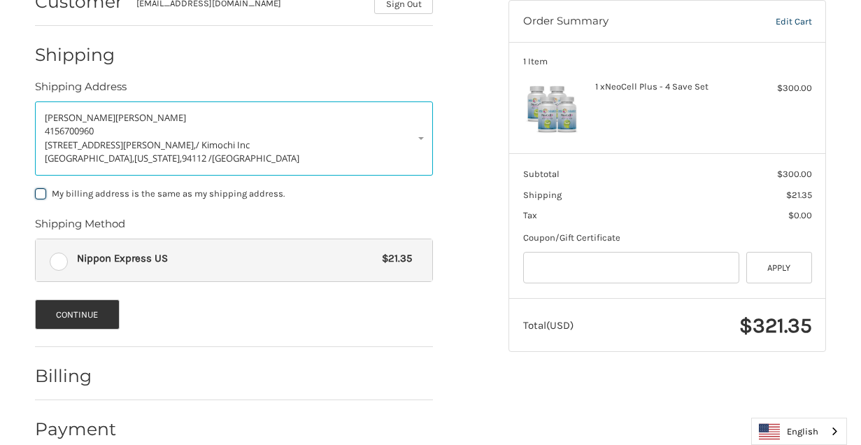
scroll to position [245, 0]
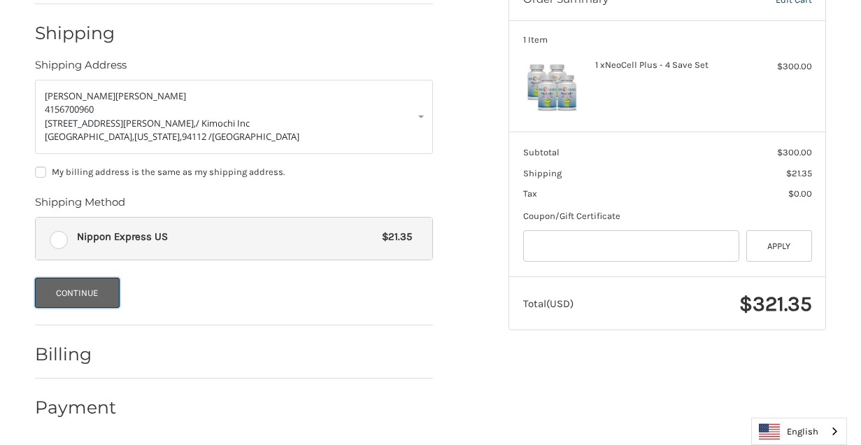
click at [91, 294] on button "Continue" at bounding box center [77, 293] width 85 height 30
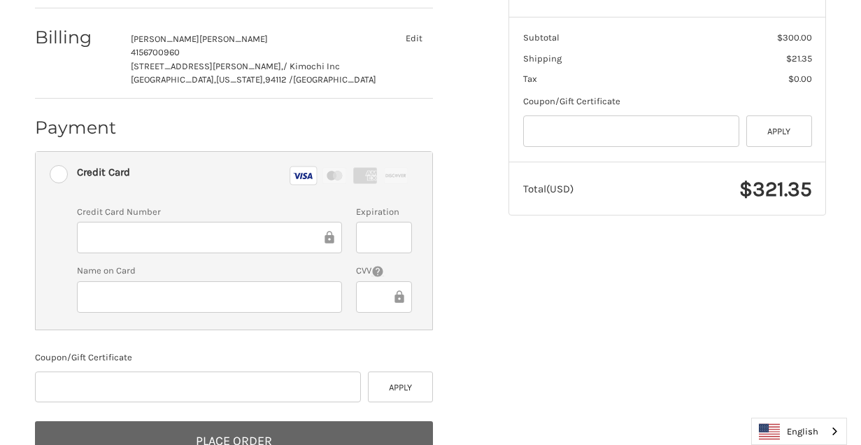
scroll to position [403, 0]
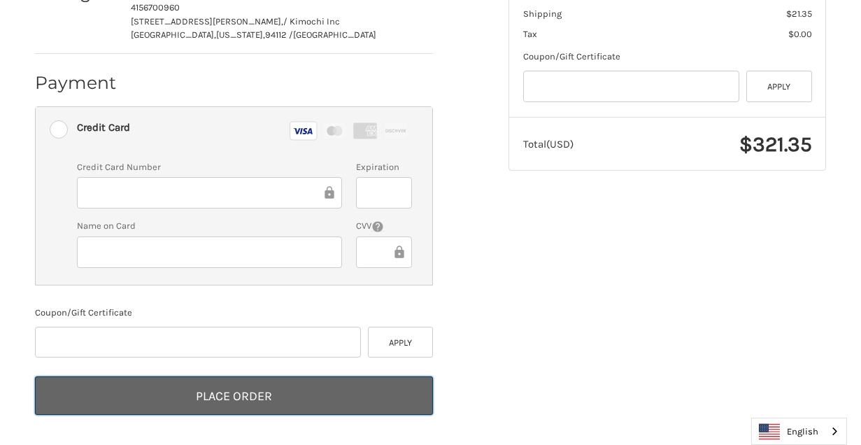
click at [285, 395] on button "Place Order" at bounding box center [234, 395] width 398 height 38
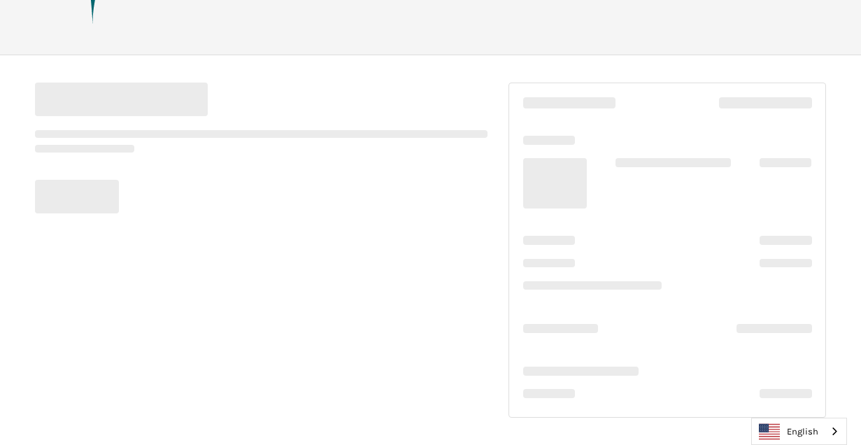
scroll to position [140, 0]
